Goal: Transaction & Acquisition: Obtain resource

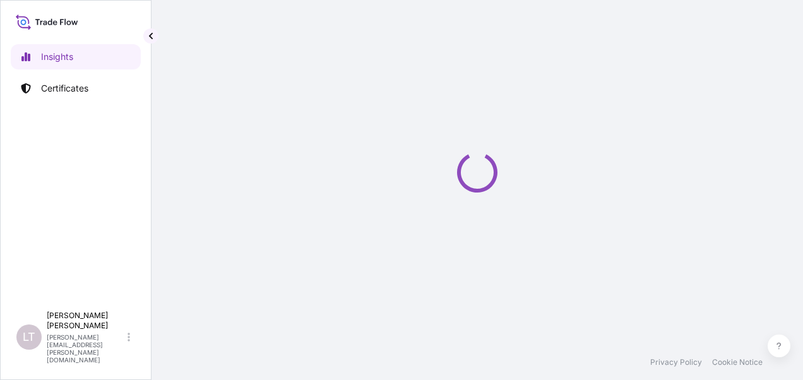
select select "2025"
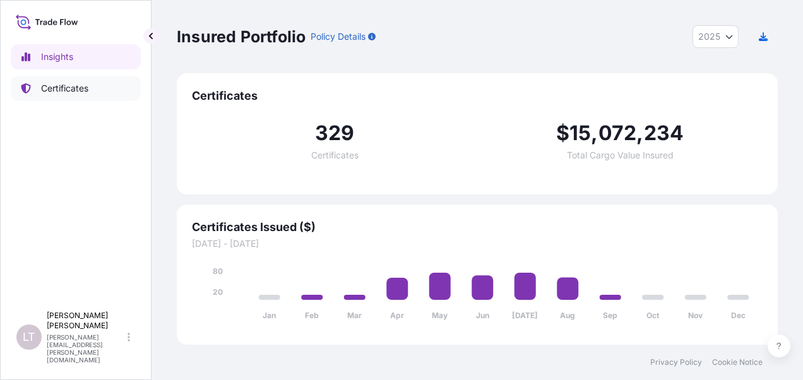
click at [56, 87] on p "Certificates" at bounding box center [64, 88] width 47 height 13
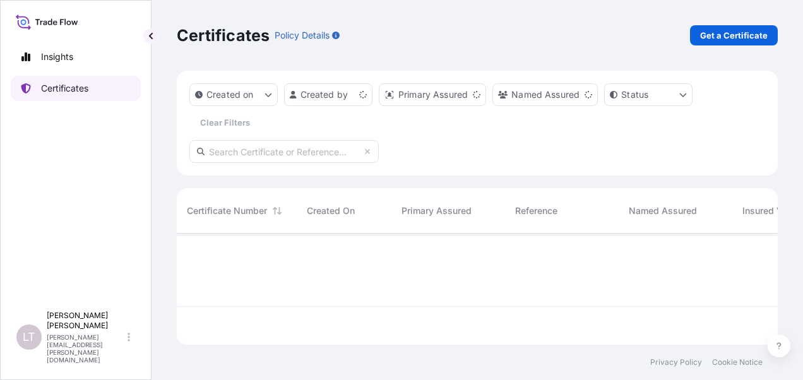
scroll to position [109, 591]
click at [726, 42] on link "Get a Certificate" at bounding box center [734, 35] width 88 height 20
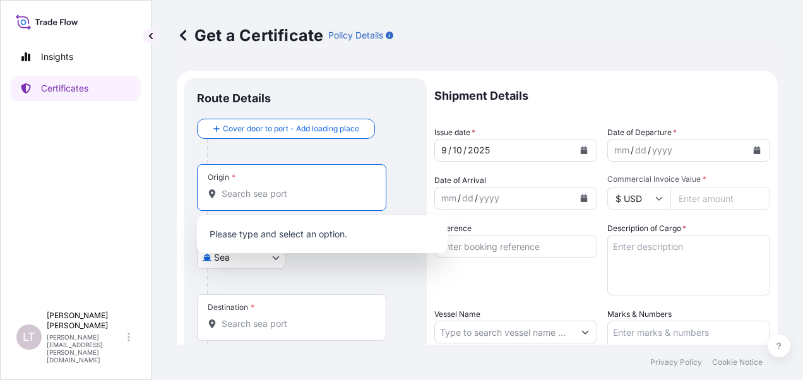
click at [245, 191] on input "Origin *" at bounding box center [296, 194] width 149 height 13
drag, startPoint x: 275, startPoint y: 278, endPoint x: 273, endPoint y: 268, distance: 10.3
click at [275, 276] on div at bounding box center [310, 281] width 207 height 25
click at [273, 260] on body "0 options available. Insights Certificates LT Luong Thao Nguyen luong.thao-nguy…" at bounding box center [401, 190] width 803 height 380
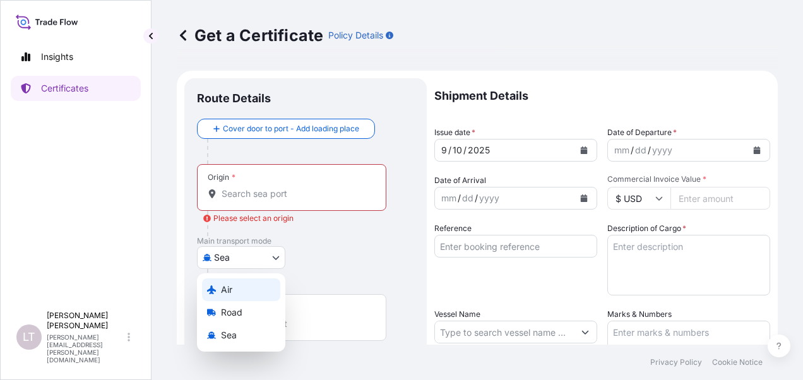
click at [254, 291] on div "Air" at bounding box center [241, 290] width 78 height 23
select select "Air"
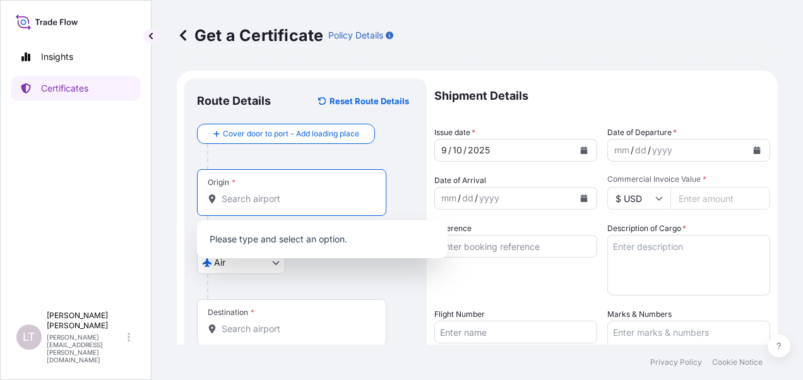
click at [253, 198] on input "Origin *" at bounding box center [296, 199] width 149 height 13
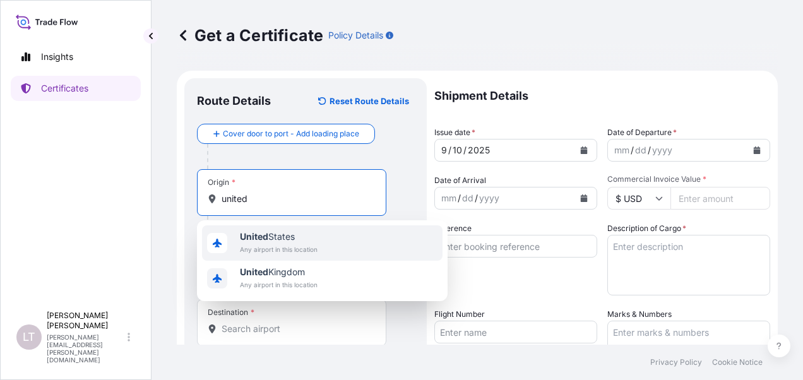
click at [287, 251] on span "Any airport in this location" at bounding box center [279, 249] width 78 height 13
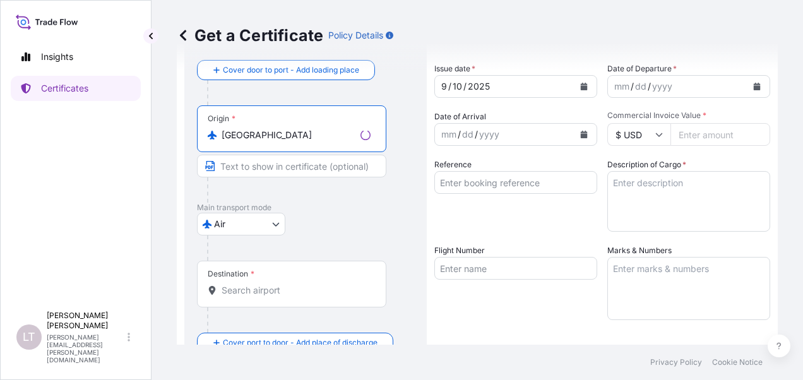
scroll to position [126, 0]
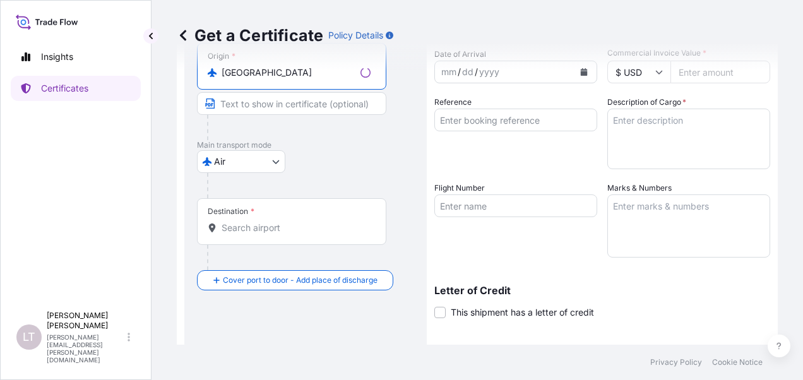
type input "United States"
click at [277, 227] on input "Destination *" at bounding box center [296, 228] width 149 height 13
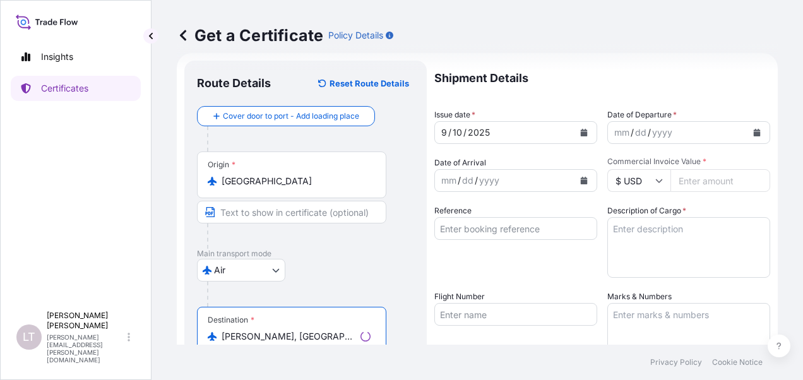
scroll to position [0, 0]
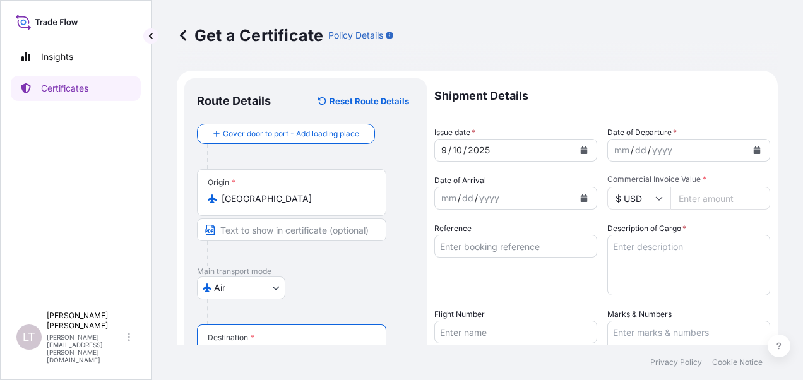
type input "Ho Chi Minh, Ho Chi Minh City, Vietnam"
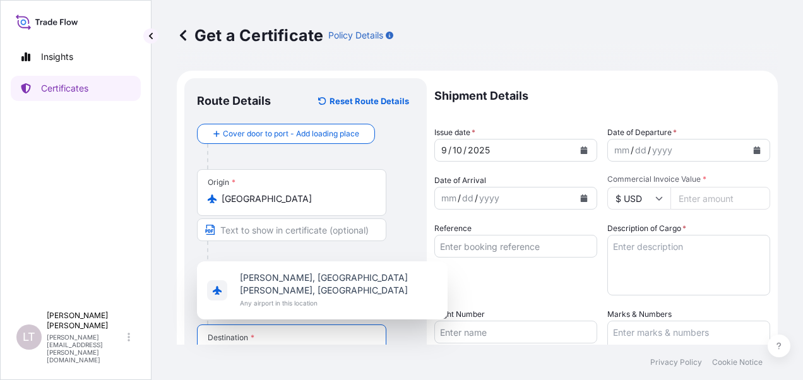
click at [586, 148] on button "Calendar" at bounding box center [584, 150] width 20 height 20
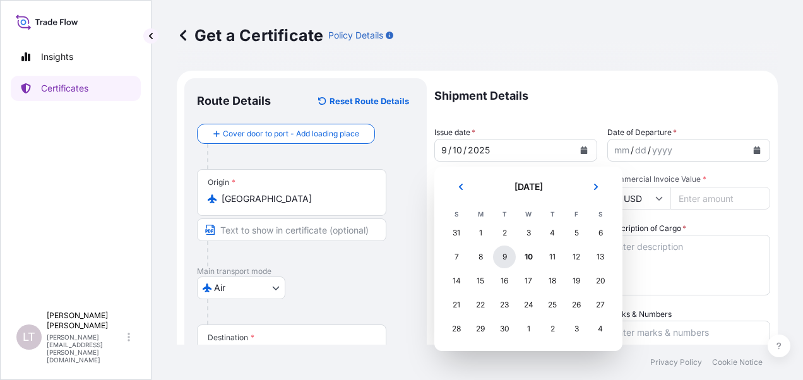
click at [500, 255] on div "9" at bounding box center [504, 257] width 23 height 23
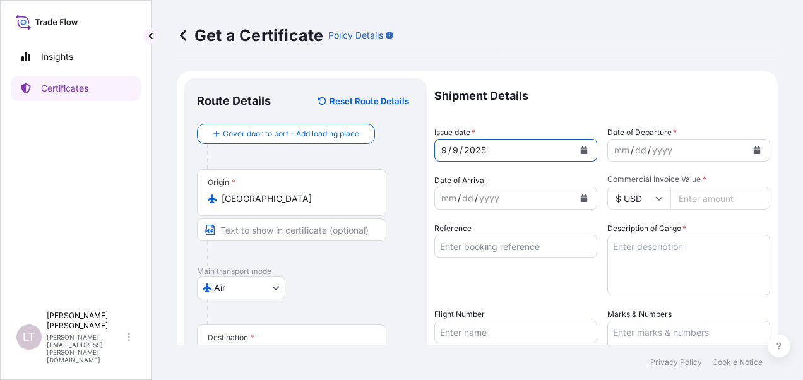
click at [578, 143] on button "Calendar" at bounding box center [584, 150] width 20 height 20
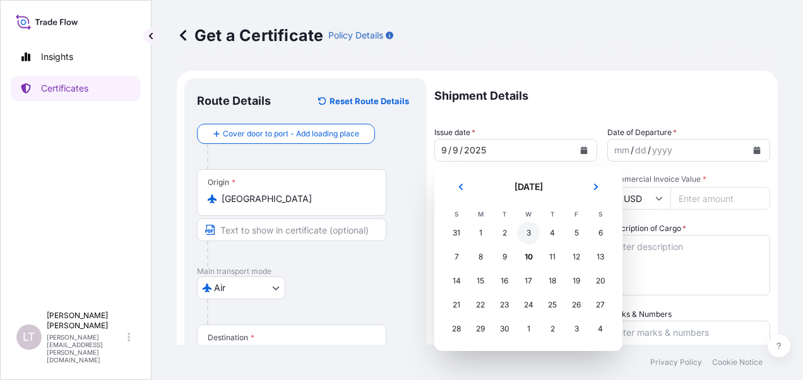
click at [530, 231] on div "3" at bounding box center [528, 233] width 23 height 23
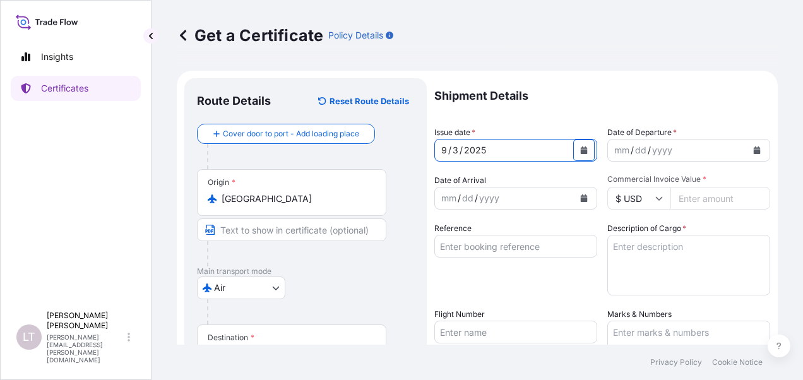
click at [754, 148] on icon "Calendar" at bounding box center [757, 151] width 7 height 8
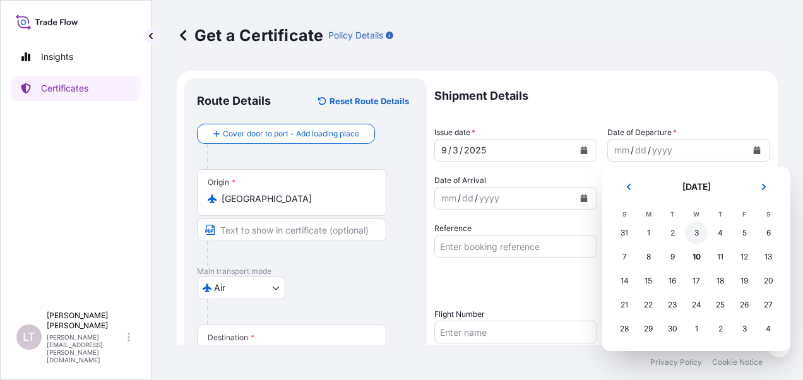
click at [696, 225] on div "3" at bounding box center [696, 233] width 23 height 23
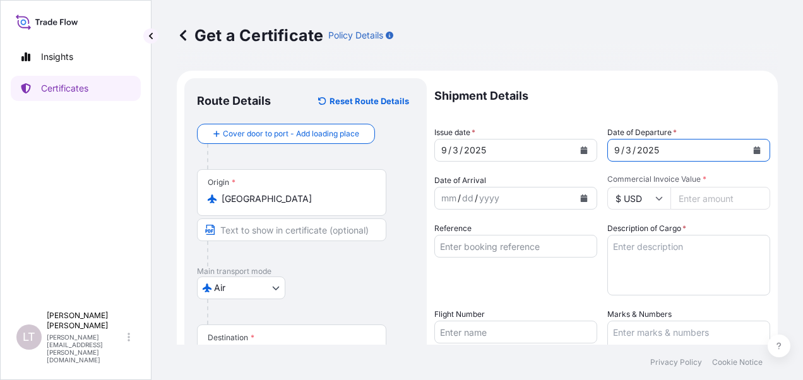
click at [754, 149] on icon "Calendar" at bounding box center [757, 151] width 7 height 8
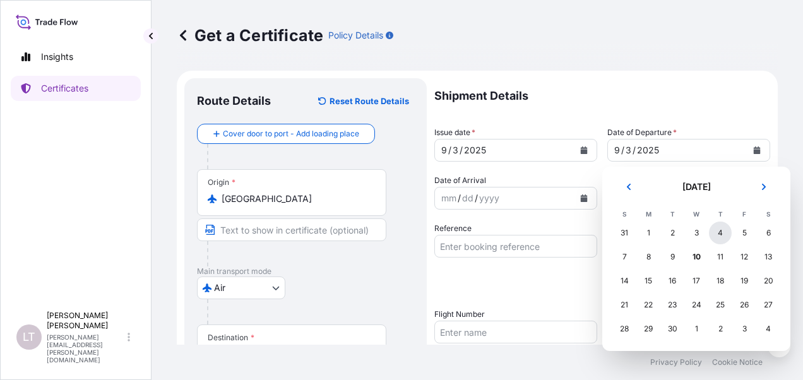
click at [721, 230] on div "4" at bounding box center [720, 233] width 23 height 23
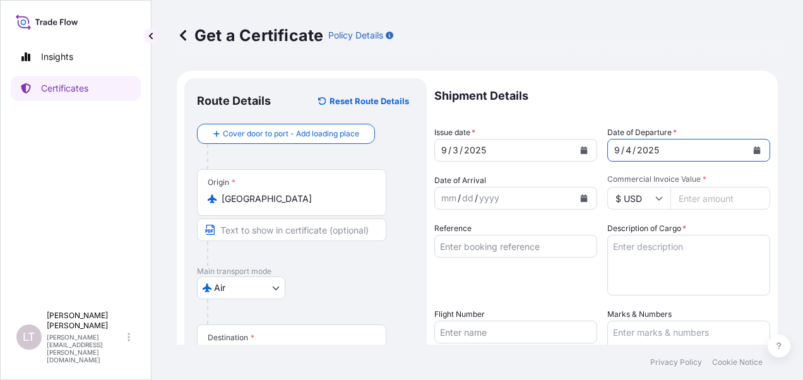
click at [581, 200] on icon "Calendar" at bounding box center [584, 199] width 7 height 8
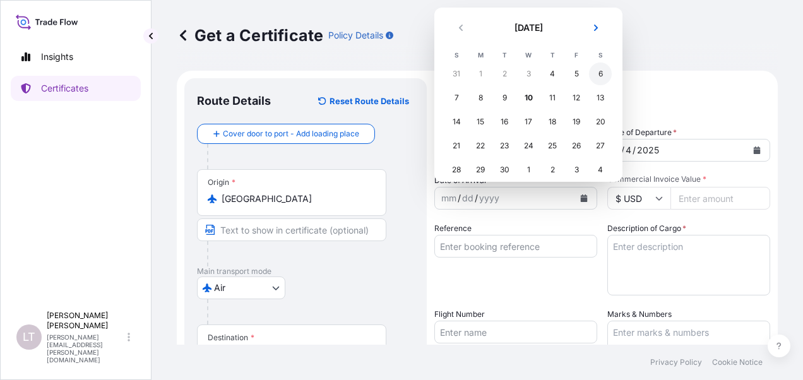
click at [597, 73] on div "6" at bounding box center [600, 74] width 23 height 23
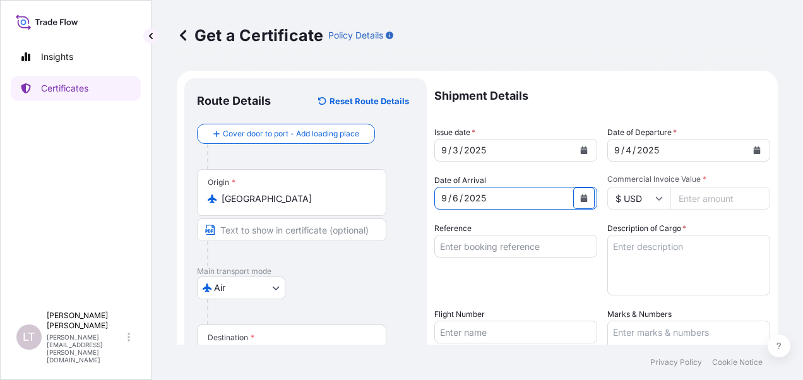
click at [691, 210] on div "Shipment Details Issue date * 9 / 3 / 2025 Date of Departure * 9 / 4 / 2025 Dat…" at bounding box center [603, 331] width 336 height 506
click at [699, 195] on input "Commercial Invoice Value *" at bounding box center [721, 198] width 100 height 23
type input "787.95"
click at [575, 242] on input "Reference" at bounding box center [516, 246] width 163 height 23
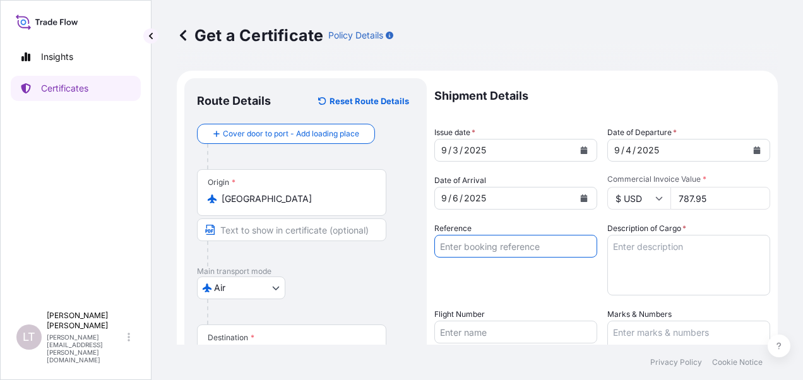
paste input "8745322154"
type input "8745322154"
click at [649, 251] on textarea "Description of Cargo *" at bounding box center [689, 265] width 163 height 61
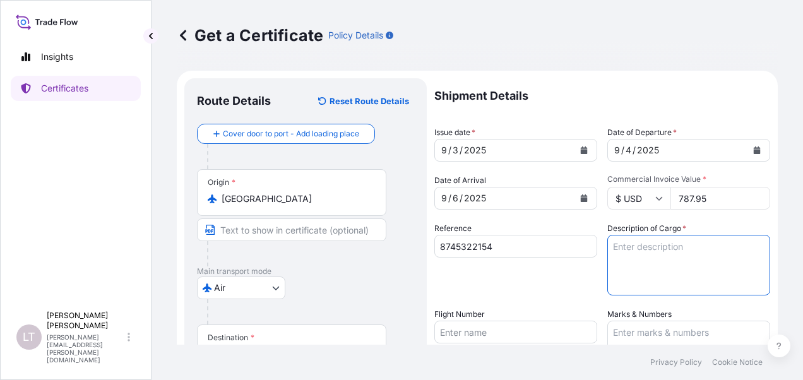
type textarea "s"
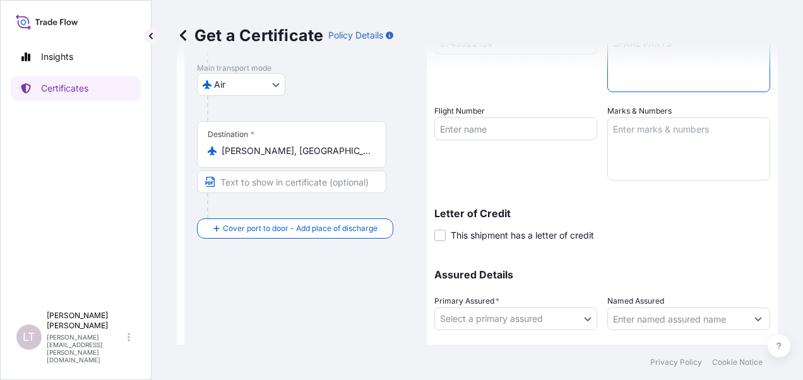
scroll to position [282, 0]
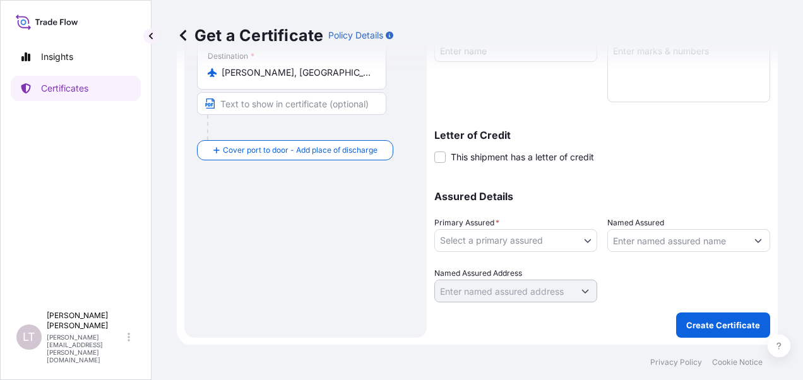
type textarea "SPARE PARTS"
click at [482, 234] on body "Insights Certificates LT Luong Thao Nguyen luong.thao-nguyen@crowncork.com.vn G…" at bounding box center [401, 190] width 803 height 380
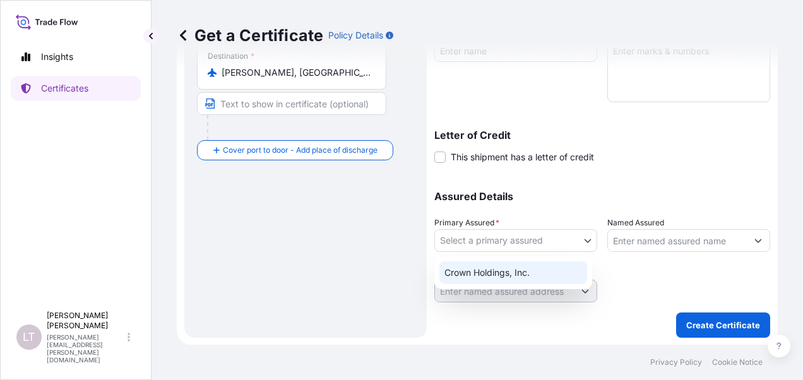
click at [484, 268] on div "Crown Holdings, Inc." at bounding box center [514, 272] width 148 height 23
select select "31483"
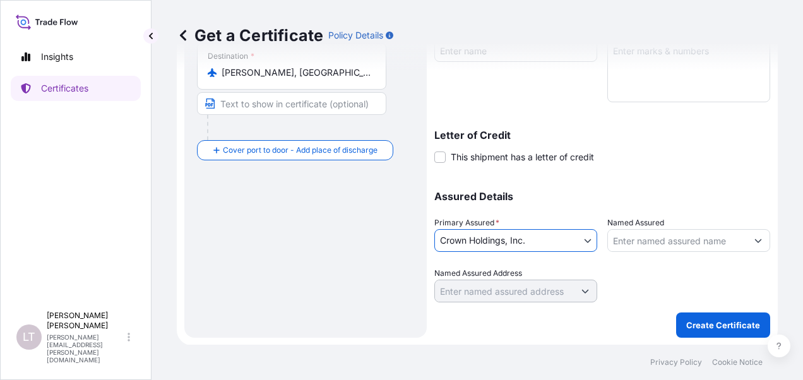
click at [657, 233] on input "Named Assured" at bounding box center [677, 240] width 139 height 23
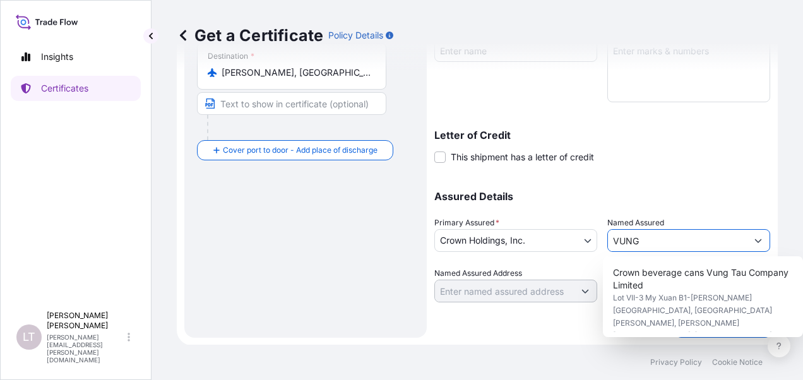
click at [685, 261] on div "Crown beverage cans Vung Tau Company Limited Lot VII-3 My Xuan B1-Tien Hung Ind…" at bounding box center [703, 296] width 200 height 81
type input "Crown beverage cans Vung Tau Company Limited"
type input "Lot VII-3 My Xuan B1-Tien Hung Industrial Park, My Xuan ward, Phu My Town"
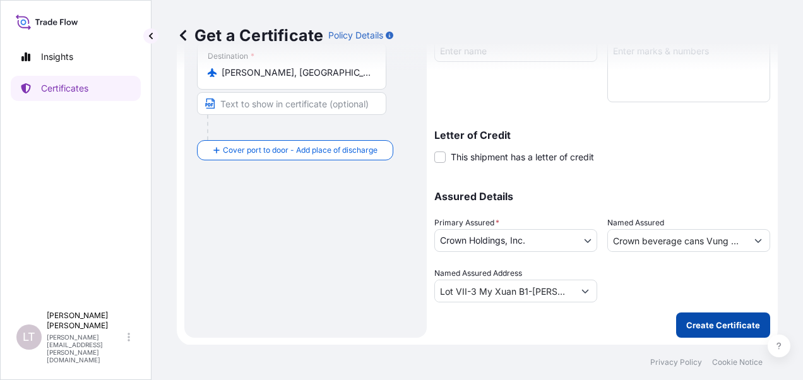
click at [723, 323] on p "Create Certificate" at bounding box center [723, 325] width 74 height 13
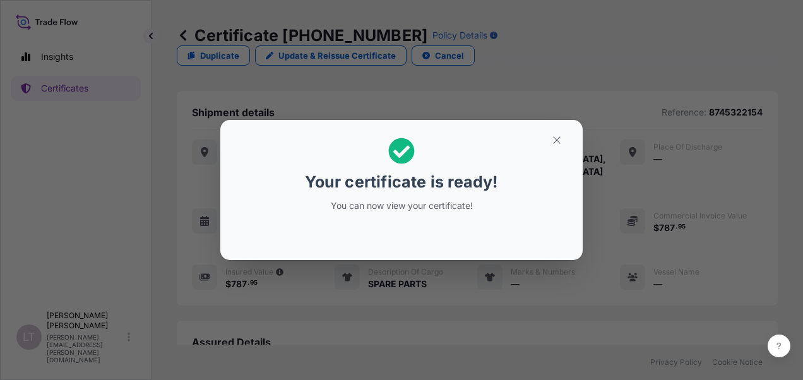
click at [556, 145] on icon "button" at bounding box center [556, 140] width 11 height 11
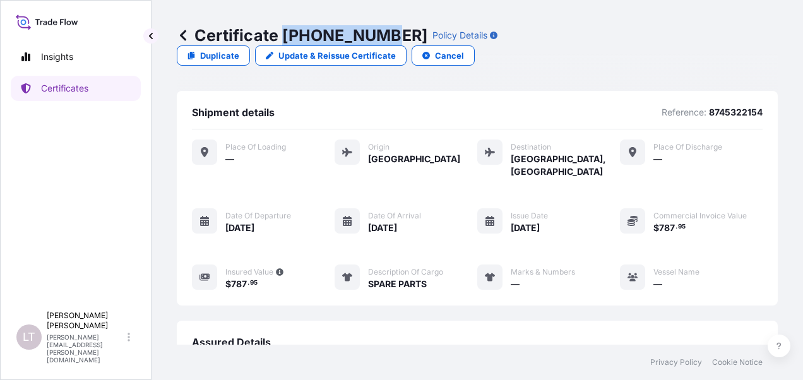
drag, startPoint x: 282, startPoint y: 35, endPoint x: 381, endPoint y: 35, distance: 99.2
click at [381, 35] on p "Certificate 31483-340-1" at bounding box center [302, 35] width 251 height 20
copy p "31483-340-1"
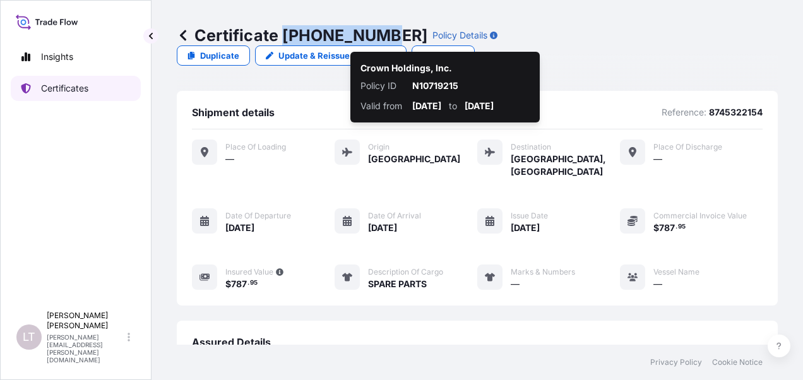
click at [110, 88] on link "Certificates" at bounding box center [76, 88] width 130 height 25
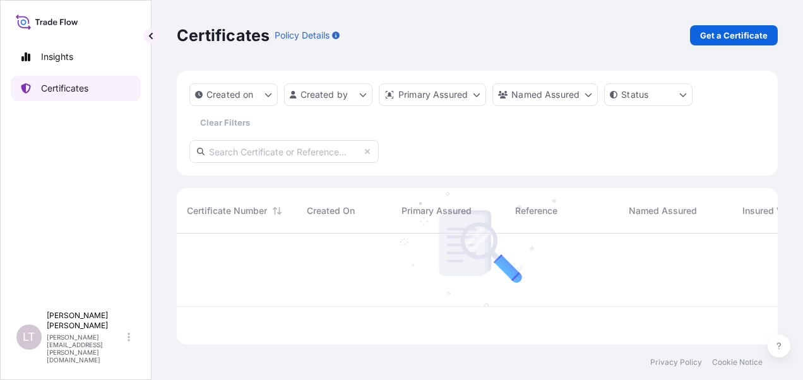
scroll to position [109, 591]
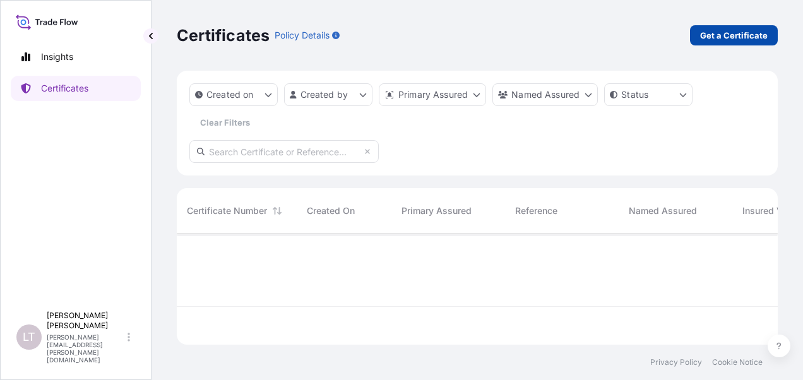
click at [759, 35] on p "Get a Certificate" at bounding box center [734, 35] width 68 height 13
select select "Sea"
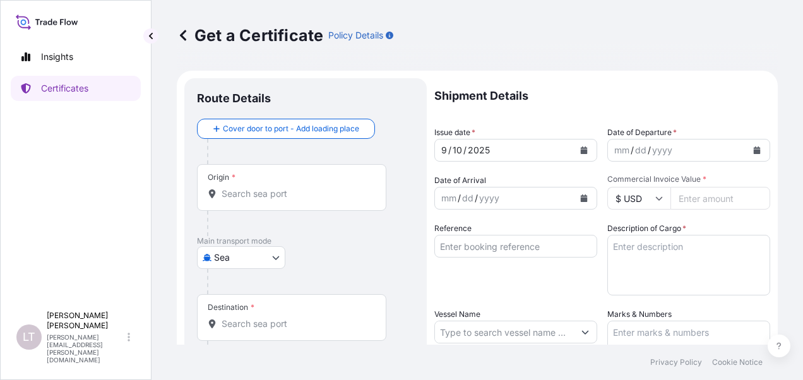
click at [258, 201] on div "Origin *" at bounding box center [291, 187] width 189 height 47
click at [258, 200] on input "Origin *" at bounding box center [296, 194] width 149 height 13
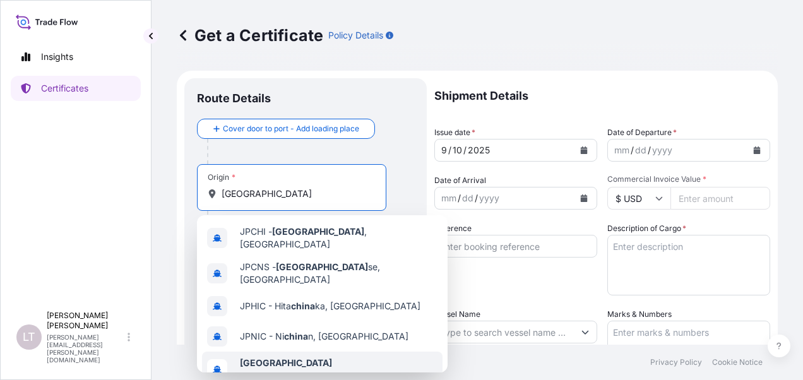
click at [263, 357] on b "China" at bounding box center [286, 362] width 92 height 11
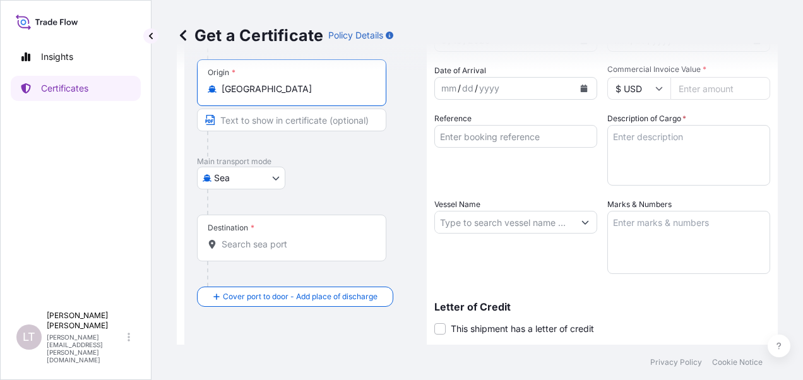
scroll to position [253, 0]
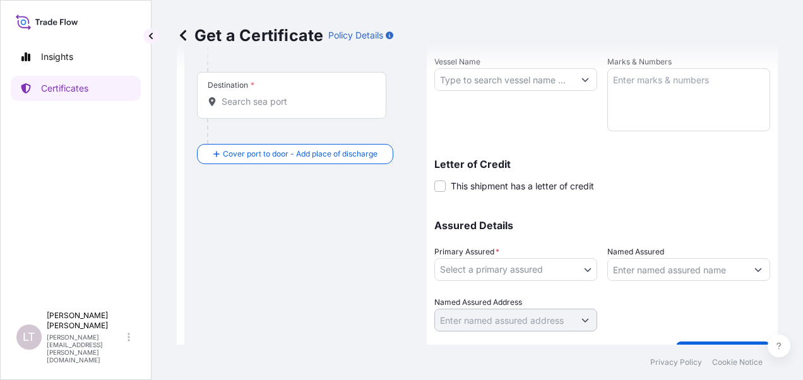
type input "China"
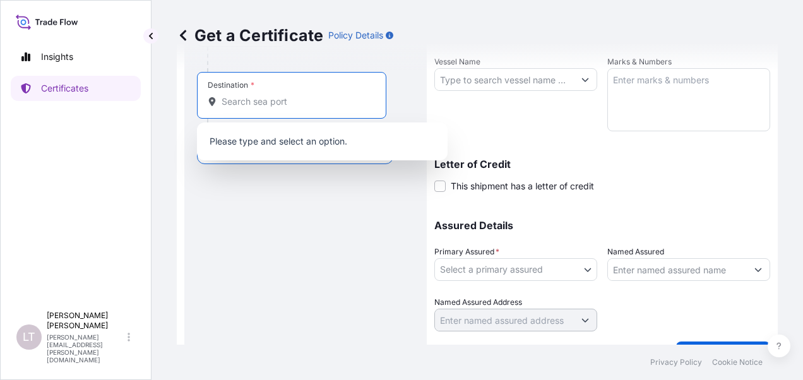
click at [296, 95] on input "Destination *" at bounding box center [296, 101] width 149 height 13
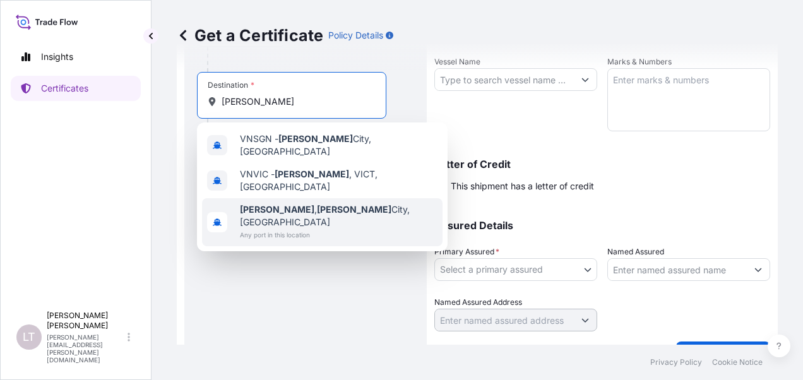
click at [293, 203] on span "Ho Chi Minh , Ho Chi Minh City, Vietnam" at bounding box center [339, 215] width 198 height 25
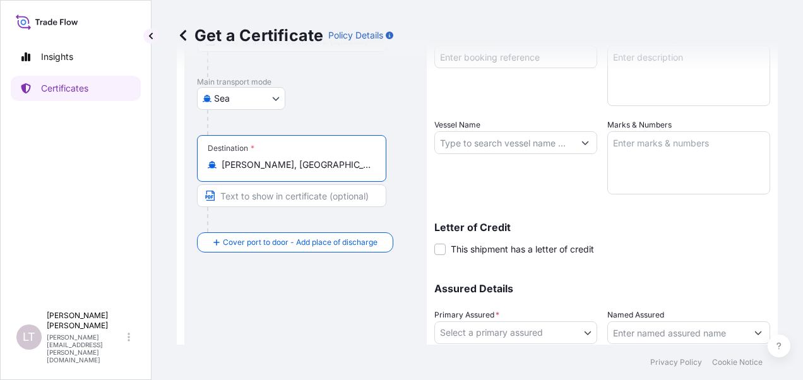
scroll to position [126, 0]
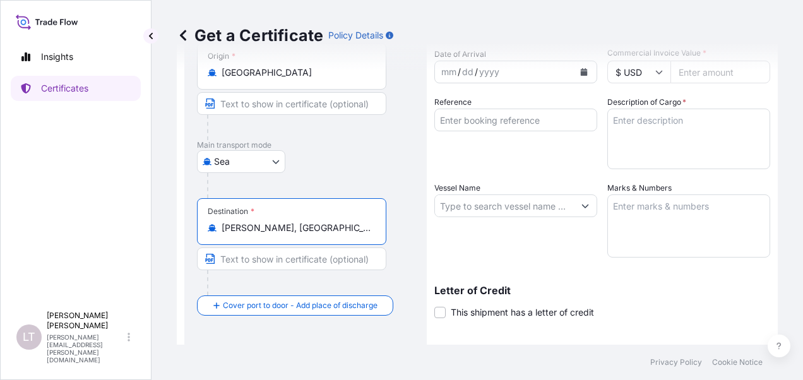
type input "Ho Chi Minh, Ho Chi Minh City, Vietnam"
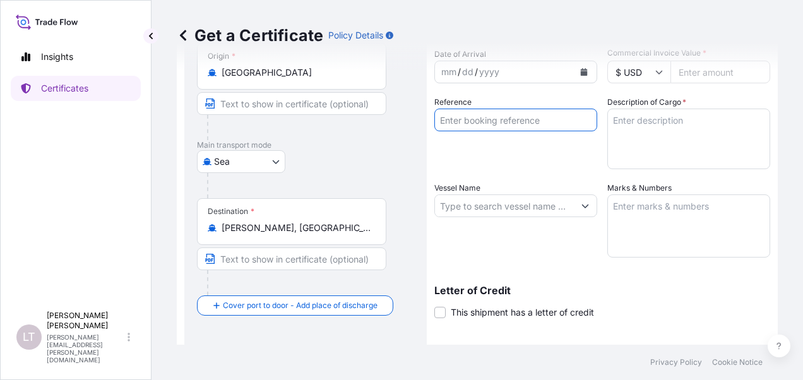
click at [504, 124] on input "Reference" at bounding box center [516, 120] width 163 height 23
paste input "258657560"
type input "258657560"
click at [459, 209] on input "Vessel Name" at bounding box center [504, 206] width 139 height 23
paste input "MAERSK VARNA"
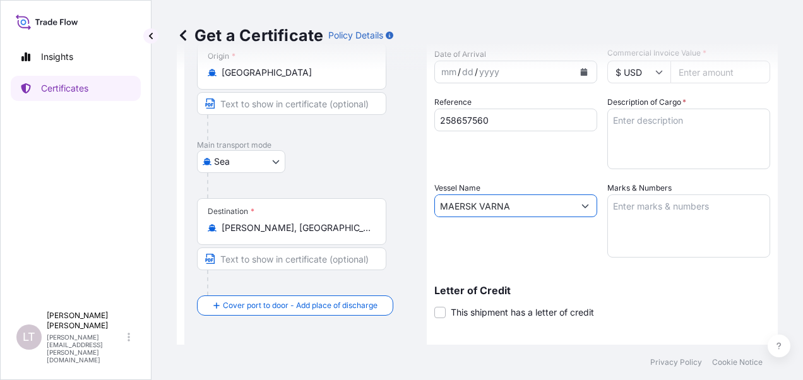
paste input "536S"
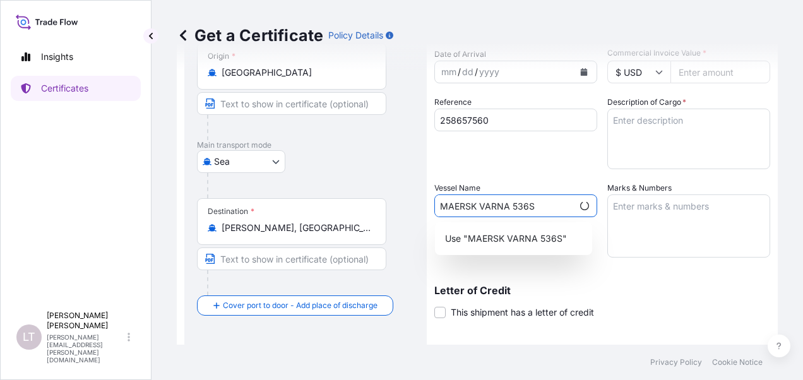
type input "MAERSK VARNA 536S"
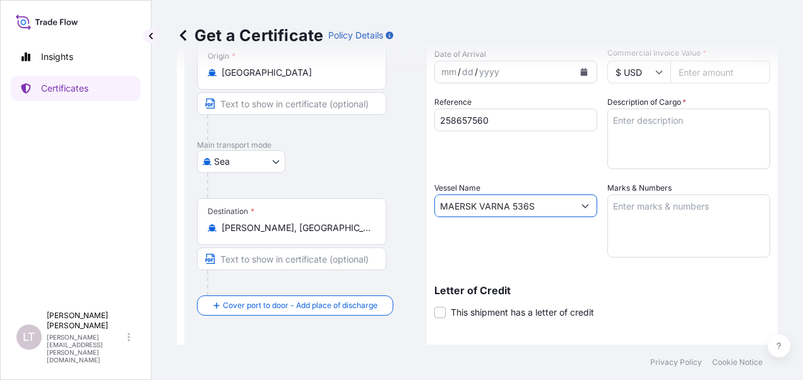
scroll to position [0, 0]
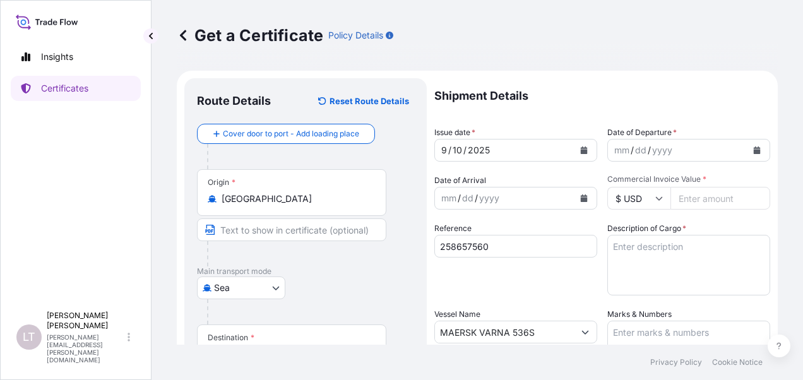
click at [697, 198] on input "Commercial Invoice Value *" at bounding box center [721, 198] width 100 height 23
click at [676, 243] on textarea "Description of Cargo *" at bounding box center [689, 265] width 163 height 61
click at [582, 151] on icon "Calendar" at bounding box center [584, 151] width 7 height 8
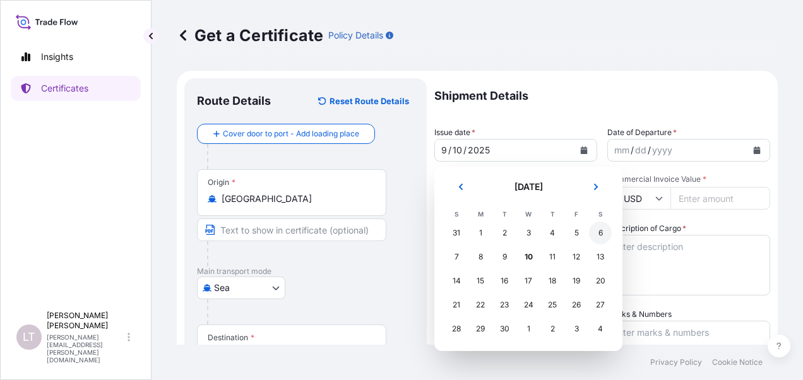
click at [600, 237] on div "6" at bounding box center [600, 233] width 23 height 23
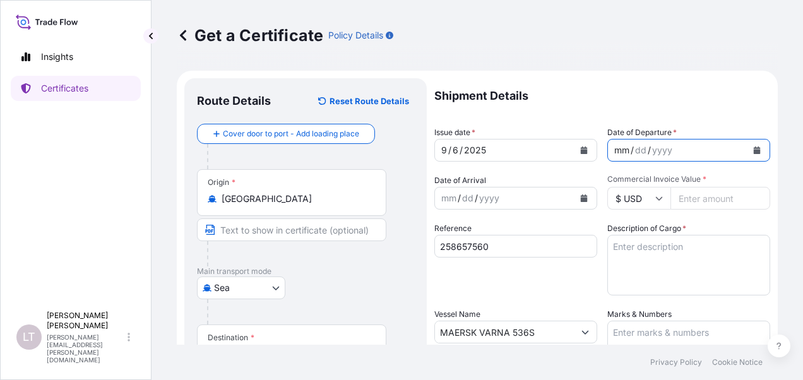
click at [740, 147] on div "mm / dd / yyyy" at bounding box center [689, 150] width 163 height 23
click at [753, 153] on button "Calendar" at bounding box center [757, 150] width 20 height 20
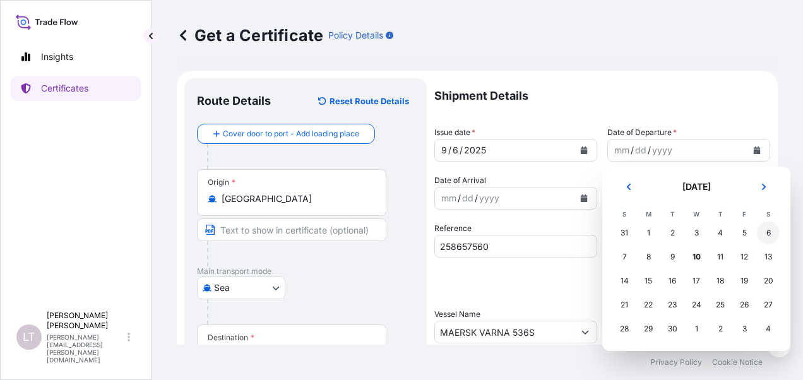
click at [770, 233] on div "6" at bounding box center [768, 233] width 23 height 23
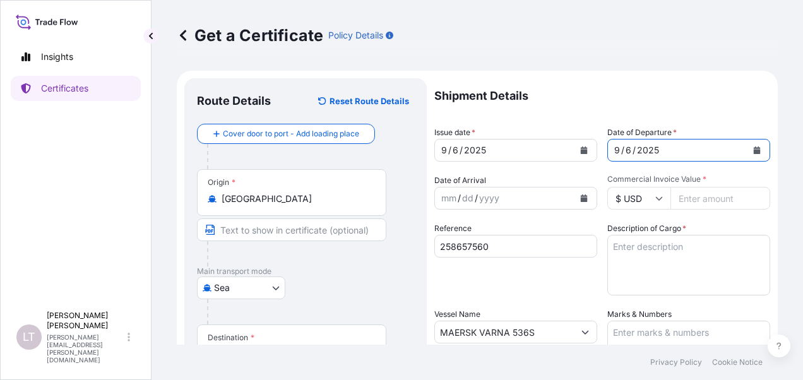
click at [585, 200] on button "Calendar" at bounding box center [584, 198] width 20 height 20
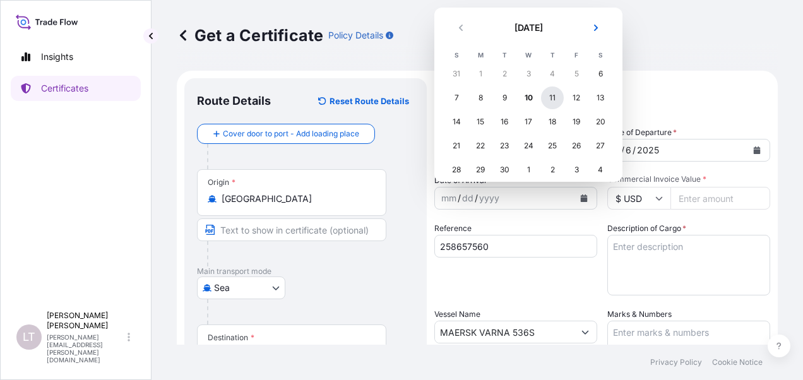
click at [551, 95] on div "11" at bounding box center [552, 98] width 23 height 23
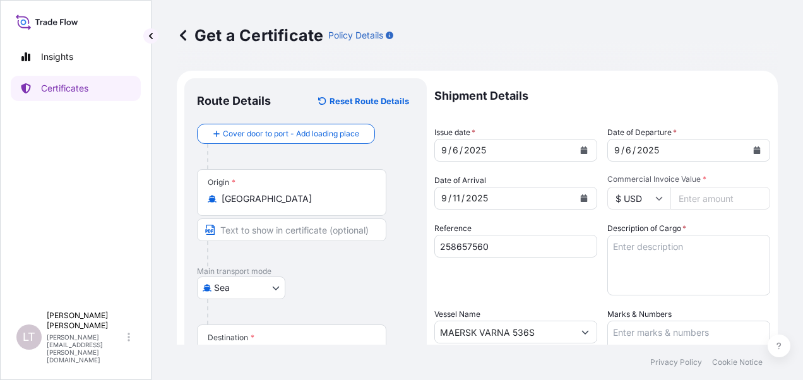
click at [709, 200] on input "Commercial Invoice Value *" at bounding box center [721, 198] width 100 height 23
type input "162385.02"
click at [666, 246] on textarea "Description of Cargo *" at bounding box center [689, 265] width 163 height 61
drag, startPoint x: 638, startPoint y: 248, endPoint x: 587, endPoint y: 248, distance: 51.2
click at [587, 248] on div "Shipment Details Issue date * 9 / 6 / 2025 Date of Departure * 9 / 6 / 2025 Dat…" at bounding box center [603, 331] width 336 height 506
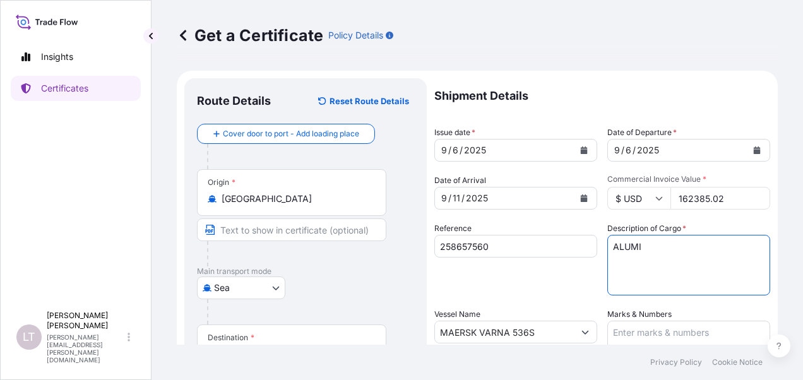
paste textarea "NIUM LID LID DESIGN: BF 202 ISE SOT LOE NPL PLAIN END FOR BEER"
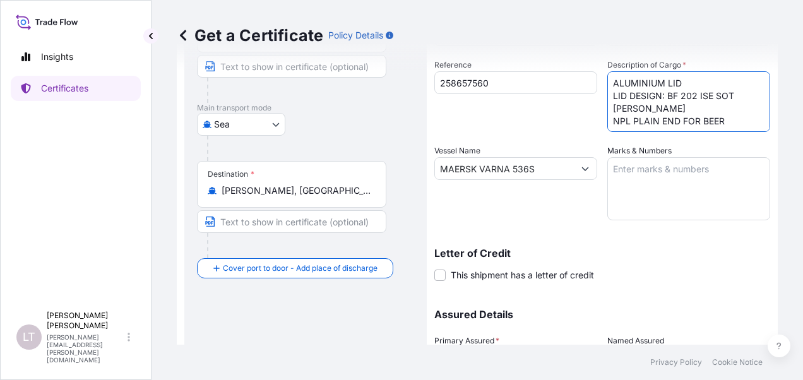
scroll to position [253, 0]
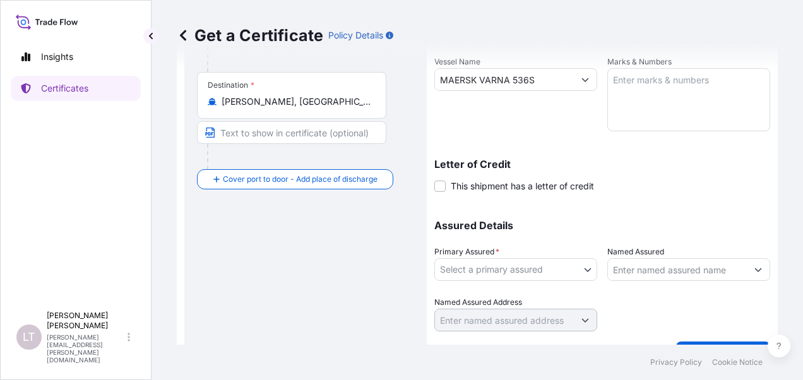
type textarea "ALUMINIUM LID LID DESIGN: BF 202 ISE SOT LOE NPL PLAIN END FOR BEER"
click at [582, 273] on body "Insights Certificates LT Luong Thao Nguyen luong.thao-nguyen@crowncork.com.vn G…" at bounding box center [401, 190] width 803 height 380
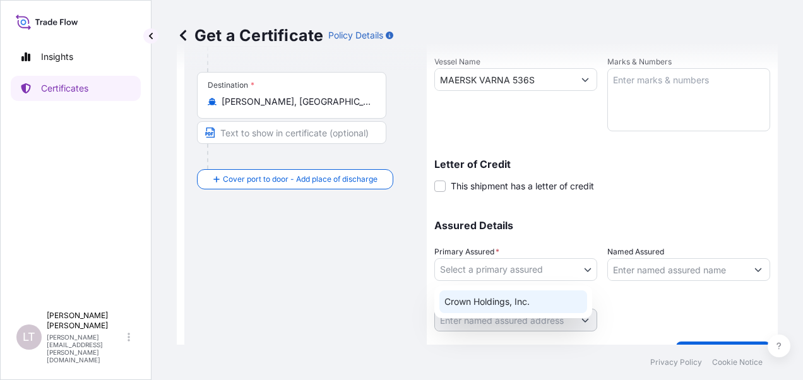
click at [539, 294] on div "Crown Holdings, Inc." at bounding box center [514, 302] width 148 height 23
select select "31483"
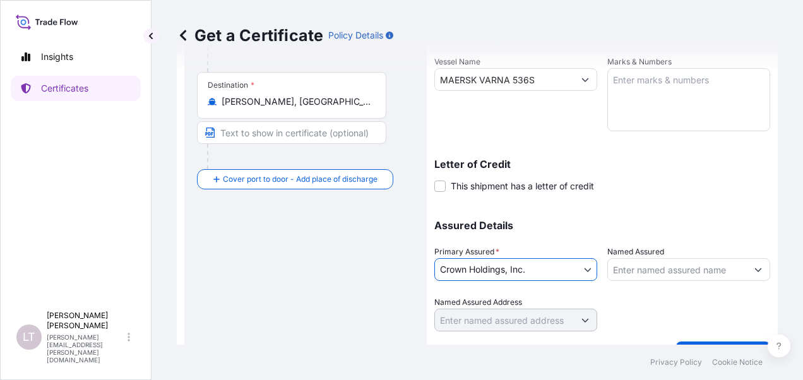
click at [642, 265] on input "Named Assured" at bounding box center [677, 269] width 139 height 23
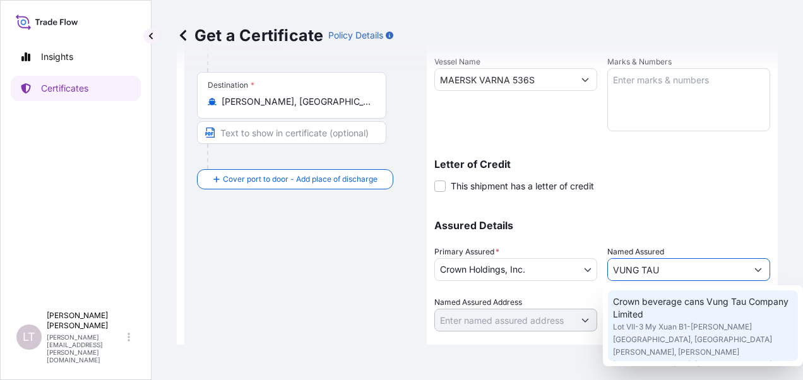
click at [649, 313] on span "Crown beverage cans Vung Tau Company Limited" at bounding box center [703, 308] width 180 height 25
type input "Crown beverage cans Vung Tau Company Limited"
type input "Lot VII-3 My Xuan B1-Tien Hung Industrial Park, My Xuan ward, Phu My Town"
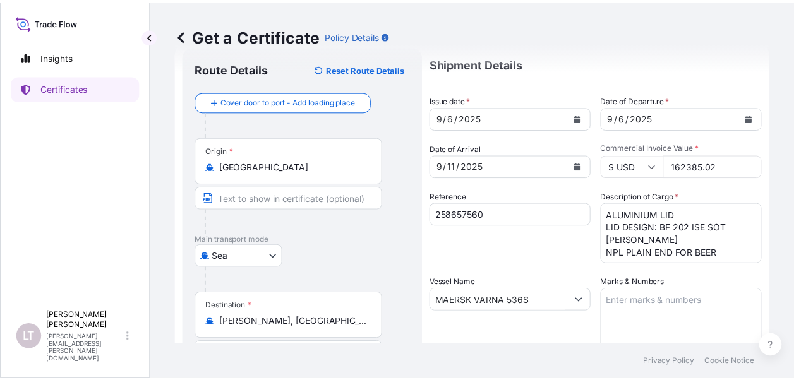
scroll to position [0, 0]
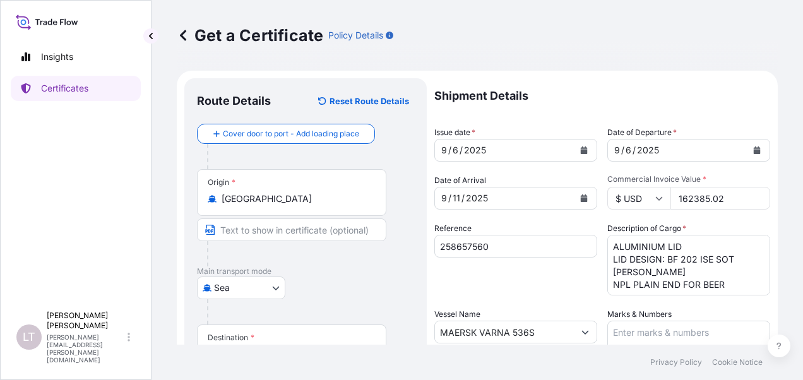
type input "Crown beverage cans Vung Tau Company Limited"
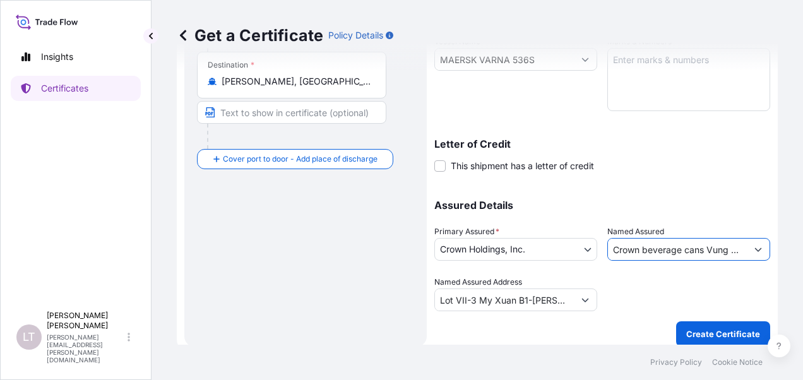
scroll to position [282, 0]
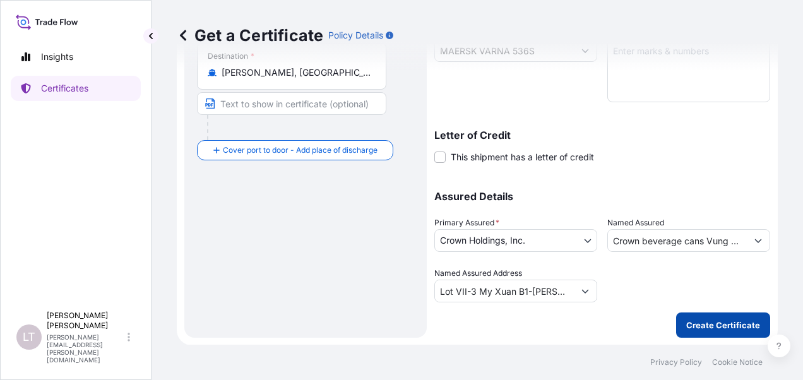
click at [724, 325] on p "Create Certificate" at bounding box center [723, 325] width 74 height 13
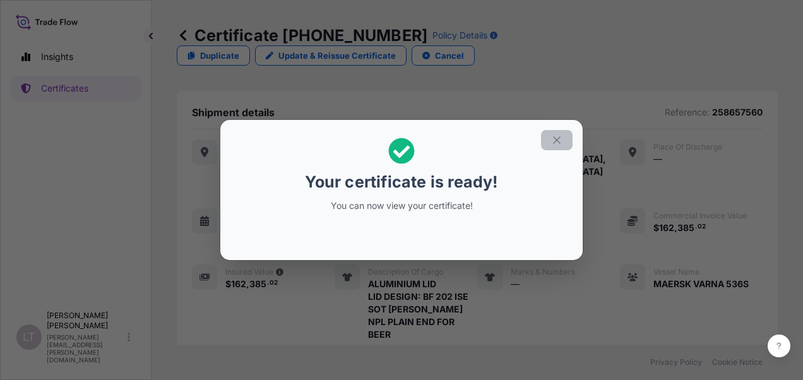
click at [558, 140] on icon "button" at bounding box center [556, 140] width 11 height 11
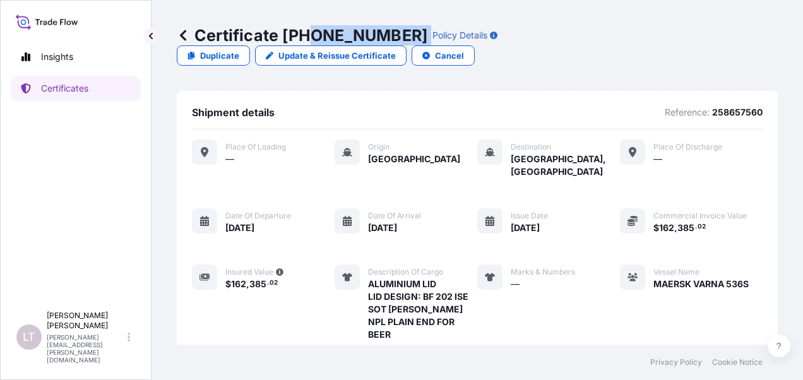
drag, startPoint x: 383, startPoint y: 36, endPoint x: 310, endPoint y: 33, distance: 72.7
click at [310, 33] on div "Certificate 31483-341-1 Policy Details" at bounding box center [337, 35] width 321 height 20
drag, startPoint x: 310, startPoint y: 33, endPoint x: 280, endPoint y: 37, distance: 29.9
click at [280, 37] on p "Certificate 31483-341-1" at bounding box center [302, 35] width 251 height 20
click at [341, 37] on p "Certificate 31483-341-1" at bounding box center [302, 35] width 251 height 20
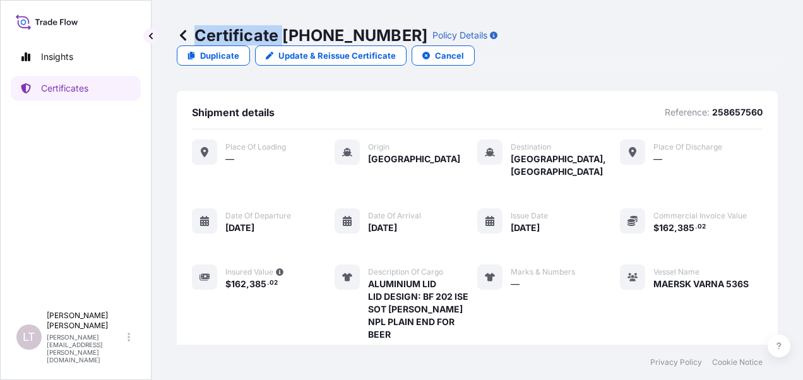
drag, startPoint x: 282, startPoint y: 35, endPoint x: 382, endPoint y: 38, distance: 100.4
click at [382, 38] on div "Certificate 31483-341-1 Policy Details" at bounding box center [337, 35] width 321 height 20
copy p "Certificate"
drag, startPoint x: 382, startPoint y: 38, endPoint x: 339, endPoint y: 37, distance: 43.0
click at [345, 37] on p "Certificate 31483-341-1" at bounding box center [302, 35] width 251 height 20
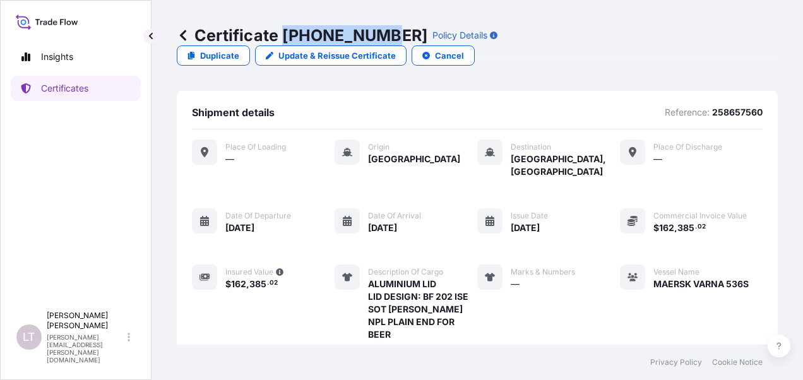
drag, startPoint x: 284, startPoint y: 35, endPoint x: 380, endPoint y: 36, distance: 95.4
click at [380, 36] on p "Certificate 31483-341-1" at bounding box center [302, 35] width 251 height 20
copy p "31483-341-1"
click at [181, 37] on icon at bounding box center [183, 35] width 13 height 13
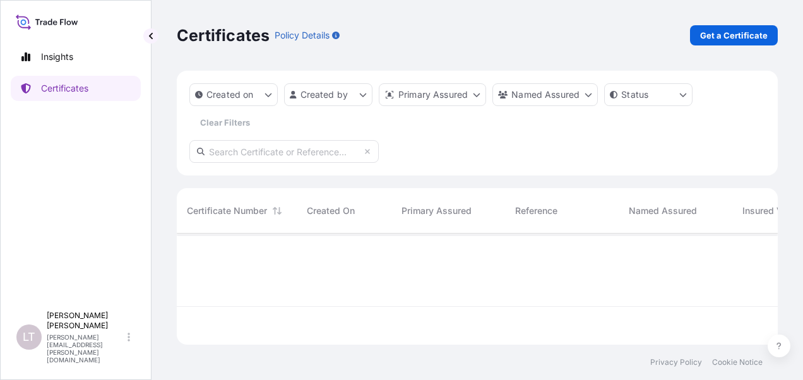
scroll to position [109, 591]
click at [722, 41] on p "Get a Certificate" at bounding box center [734, 35] width 68 height 13
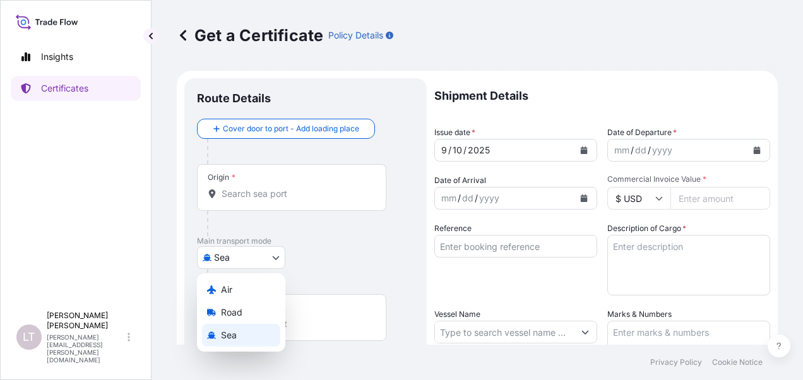
click at [250, 246] on body "Insights Certificates LT Luong Thao Nguyen luong.thao-nguyen@crowncork.com.vn G…" at bounding box center [401, 190] width 803 height 380
click at [250, 278] on div "Air Road Sea" at bounding box center [241, 312] width 88 height 78
click at [249, 287] on div "Air" at bounding box center [241, 290] width 78 height 23
select select "Air"
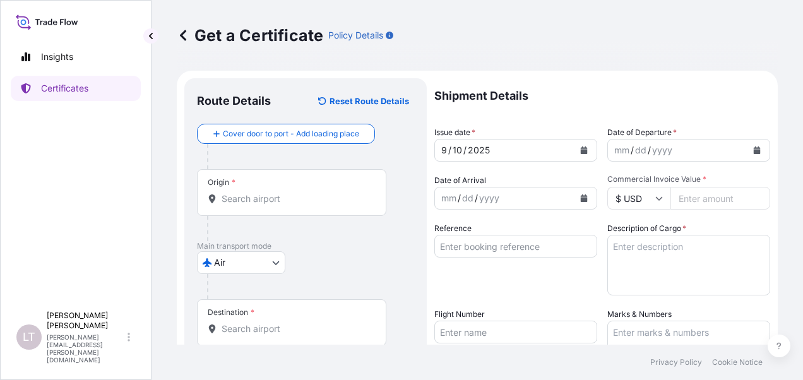
click at [264, 211] on div "Origin *" at bounding box center [291, 192] width 189 height 47
click at [264, 205] on input "Origin *" at bounding box center [296, 199] width 149 height 13
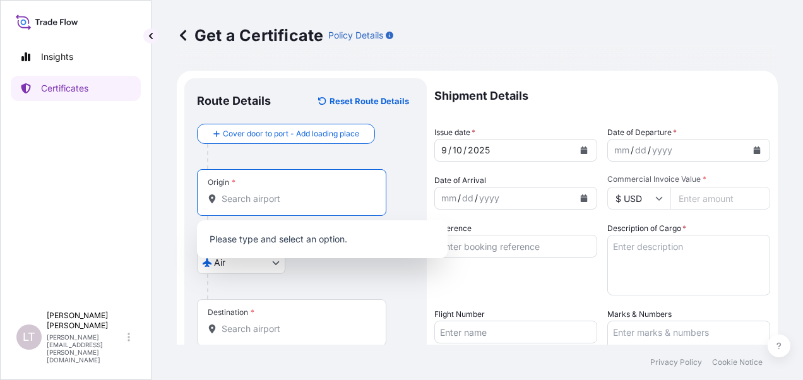
type input "I"
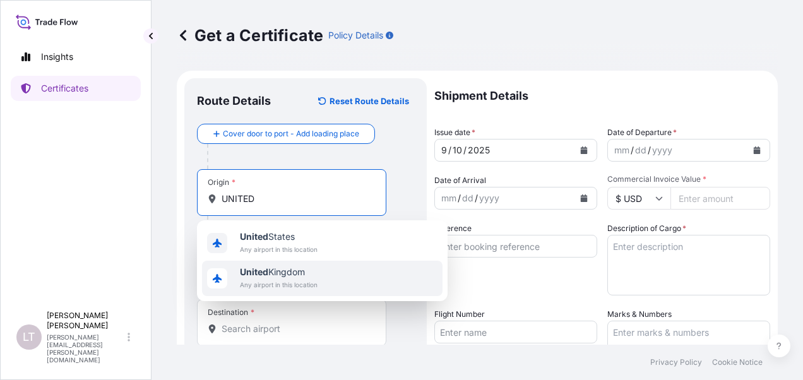
click at [288, 273] on span "United Kingdom" at bounding box center [279, 272] width 78 height 13
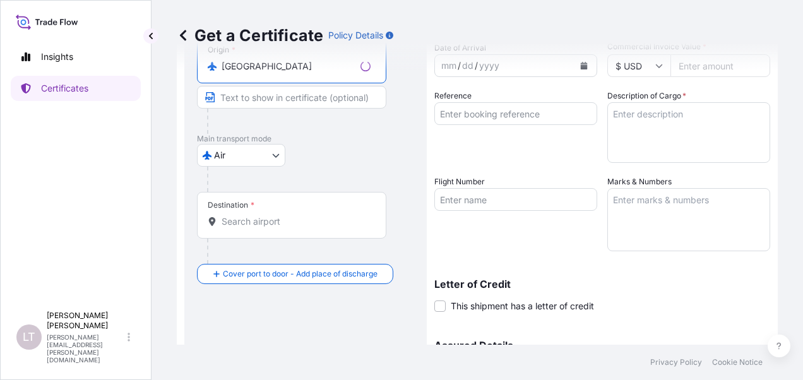
scroll to position [189, 0]
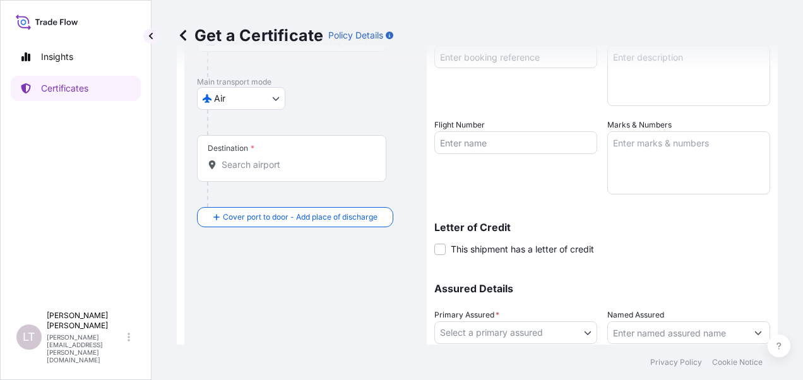
type input "United Kingdom"
click at [293, 170] on div "Destination *" at bounding box center [291, 158] width 189 height 47
click at [293, 170] on input "Destination *" at bounding box center [296, 165] width 149 height 13
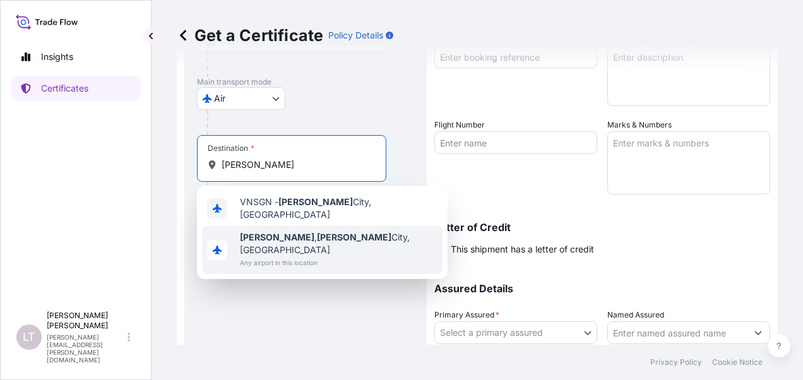
click at [309, 256] on span "Any airport in this location" at bounding box center [339, 262] width 198 height 13
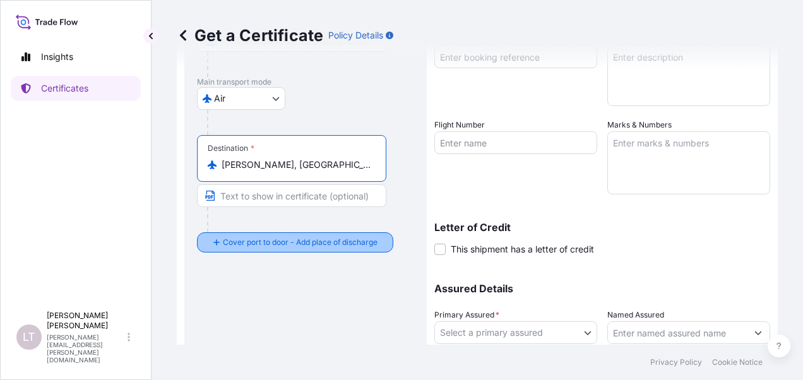
scroll to position [0, 0]
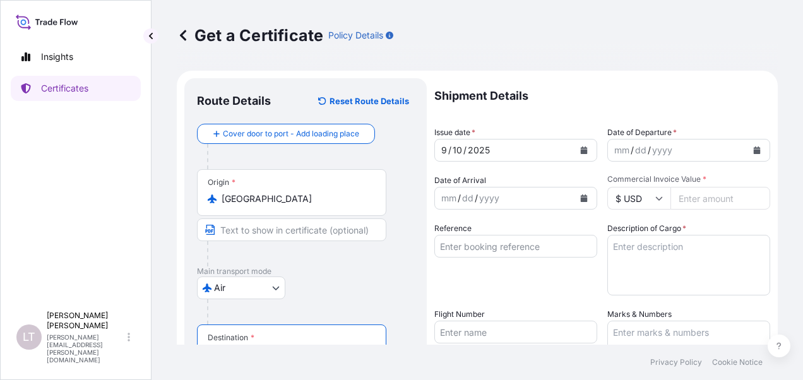
type input "Ho Chi Minh, Ho Chi Minh City, Vietnam"
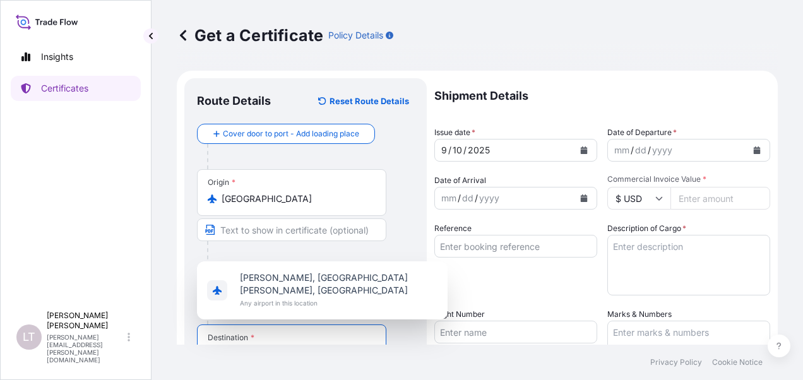
click at [581, 151] on icon "Calendar" at bounding box center [584, 151] width 7 height 8
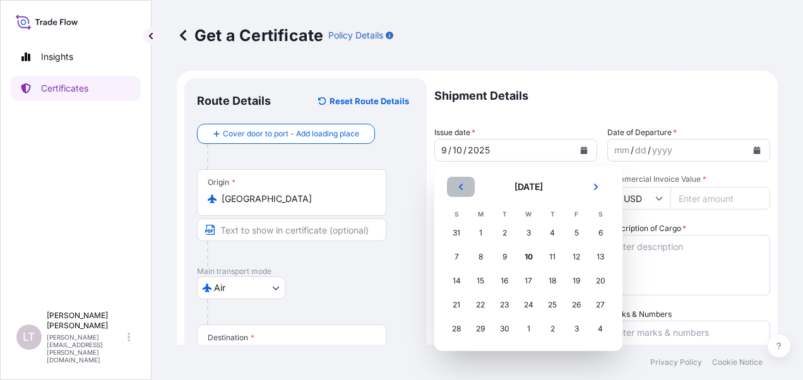
click at [460, 193] on button "Previous" at bounding box center [461, 187] width 28 height 20
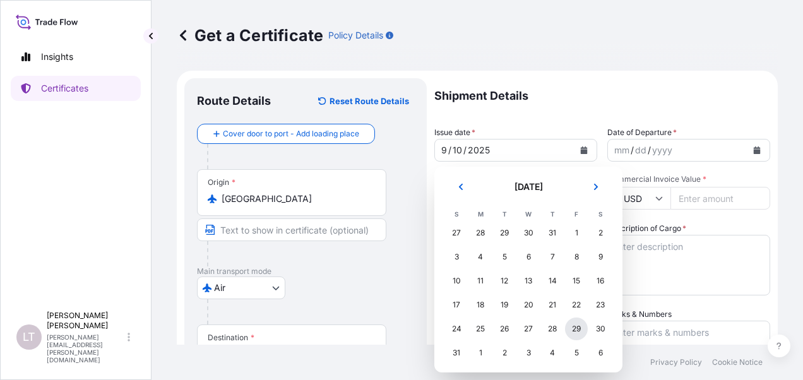
click at [572, 328] on div "29" at bounding box center [576, 329] width 23 height 23
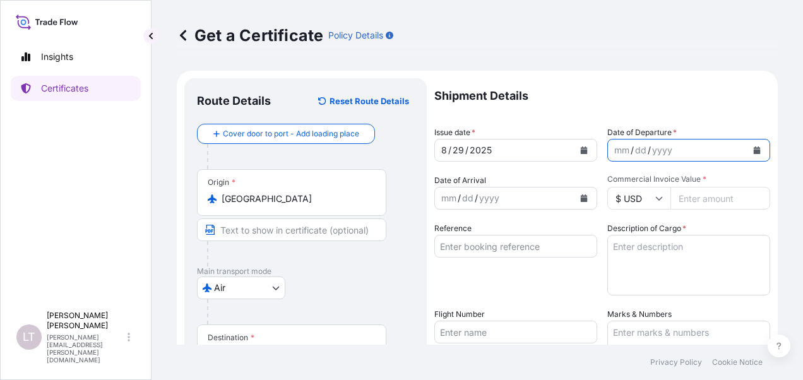
click at [754, 149] on icon "Calendar" at bounding box center [757, 151] width 7 height 8
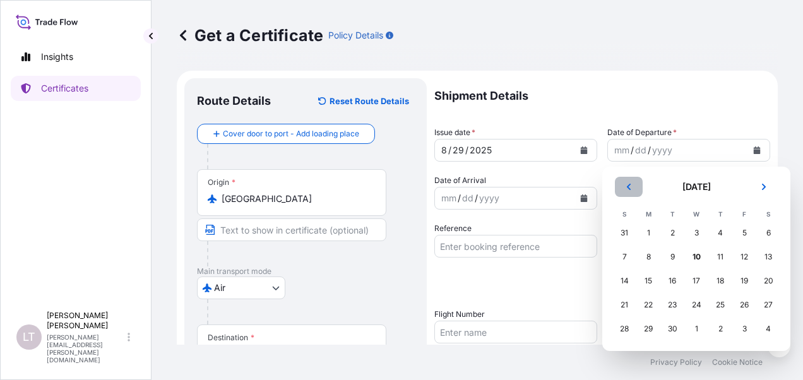
click at [634, 184] on button "Previous" at bounding box center [629, 187] width 28 height 20
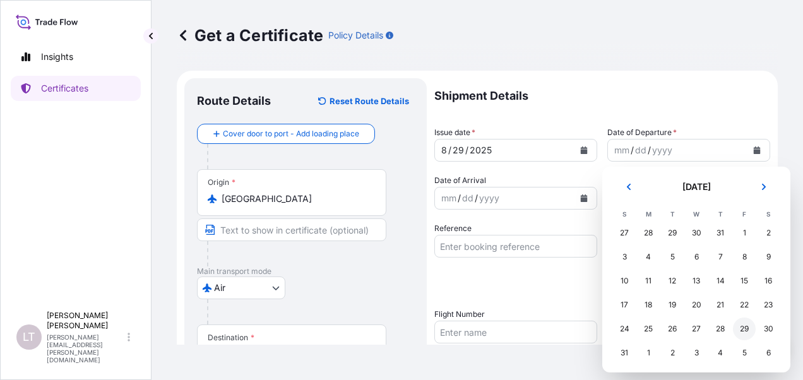
click at [743, 330] on div "29" at bounding box center [744, 329] width 23 height 23
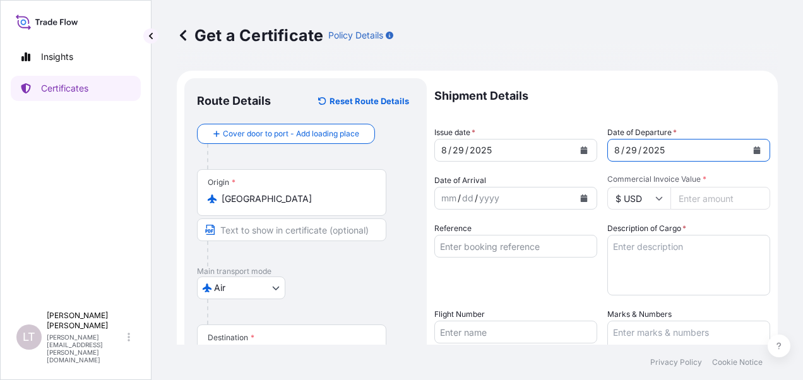
click at [582, 192] on button "Calendar" at bounding box center [584, 198] width 20 height 20
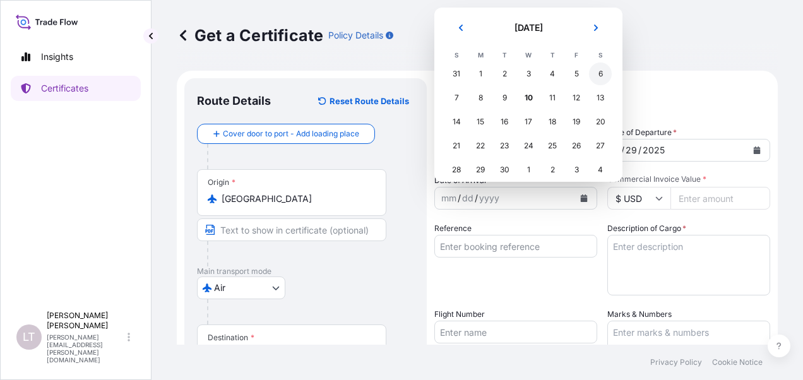
click at [606, 69] on div "6" at bounding box center [600, 74] width 23 height 23
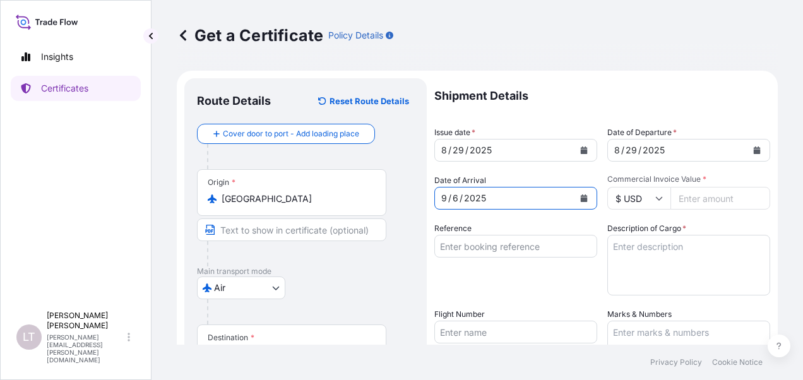
click at [688, 196] on input "Commercial Invoice Value *" at bounding box center [721, 198] width 100 height 23
type input "27807.90"
click at [480, 246] on input "Reference" at bounding box center [516, 246] width 163 height 23
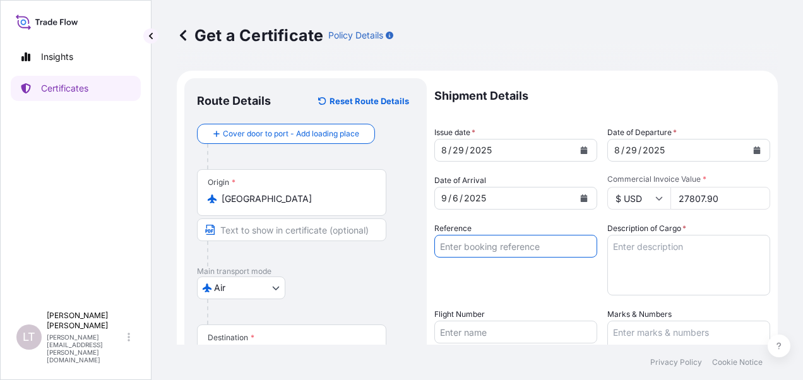
paste input "ACGE2280"
type input "ACGE2280"
click at [620, 243] on textarea "Description of Cargo *" at bounding box center [689, 265] width 163 height 61
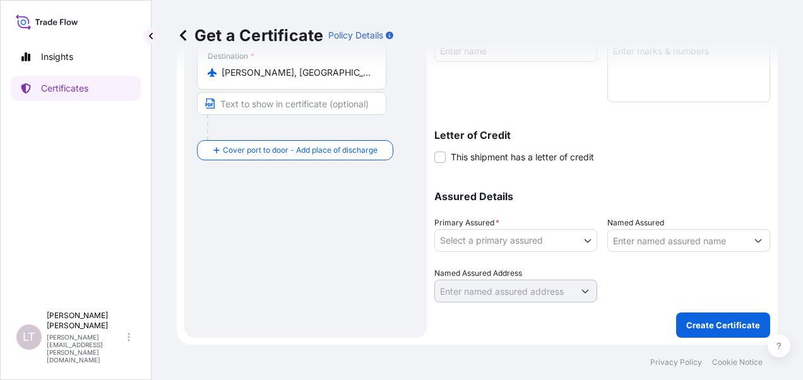
scroll to position [282, 0]
type textarea "SPARE PARTS"
click at [459, 248] on body "Insights Certificates LT Luong Thao Nguyen luong.thao-nguyen@crowncork.com.vn G…" at bounding box center [401, 190] width 803 height 380
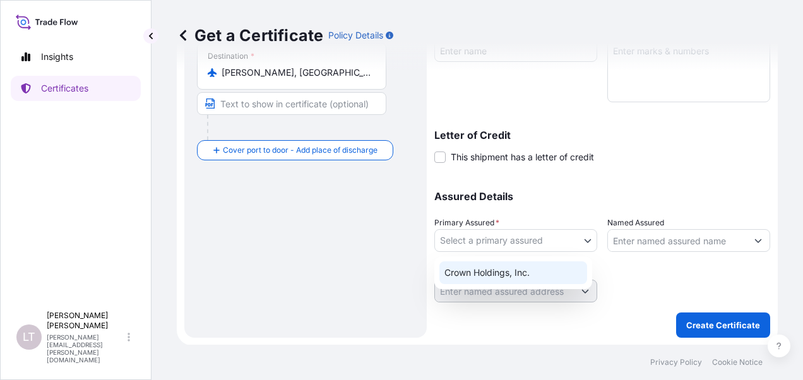
click at [529, 264] on div "Crown Holdings, Inc." at bounding box center [514, 272] width 148 height 23
select select "31483"
click at [655, 231] on input "Named Assured" at bounding box center [677, 240] width 139 height 23
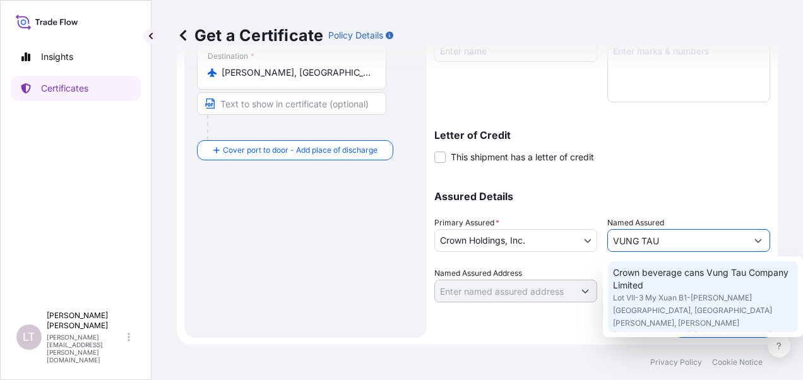
click at [617, 292] on span "Lot VII-3 My Xuan B1-Tien Hung Industrial Park, My Xuan ward, Phu My Town, VIET…" at bounding box center [703, 317] width 180 height 51
type input "Crown beverage cans Vung Tau Company Limited"
type input "Lot VII-3 My Xuan B1-Tien Hung Industrial Park, My Xuan ward, Phu My Town"
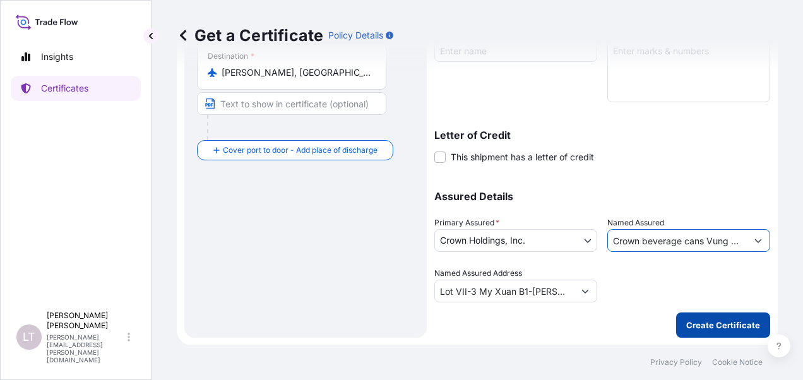
type input "Crown beverage cans Vung Tau Company Limited"
click at [712, 323] on p "Create Certificate" at bounding box center [723, 325] width 74 height 13
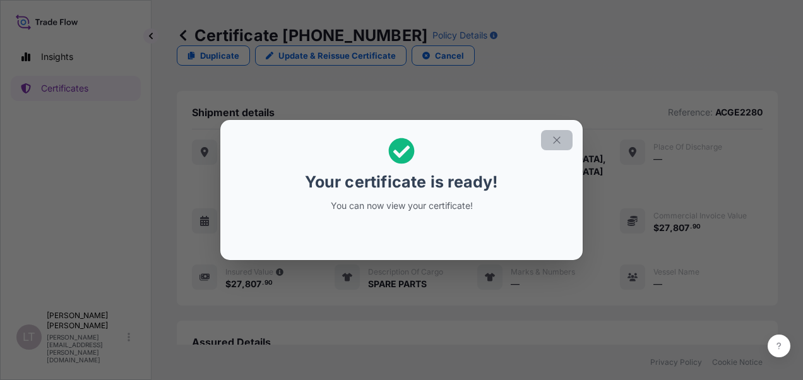
click at [554, 140] on icon "button" at bounding box center [556, 140] width 11 height 11
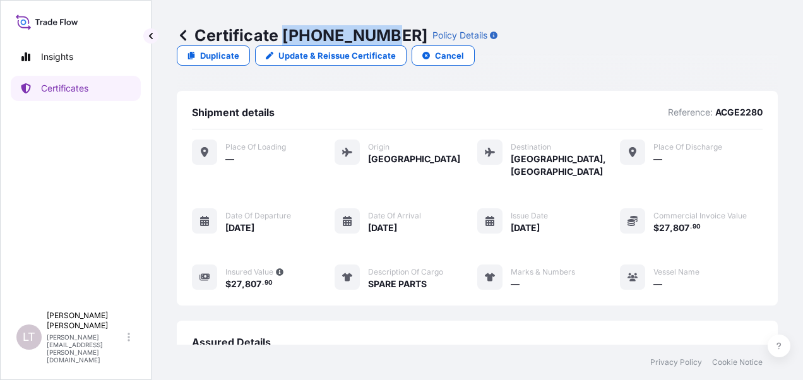
drag, startPoint x: 285, startPoint y: 35, endPoint x: 383, endPoint y: 38, distance: 97.9
click at [383, 38] on p "Certificate 31483-342-1" at bounding box center [302, 35] width 251 height 20
copy p "31483-342-1"
